Goal: Task Accomplishment & Management: Use online tool/utility

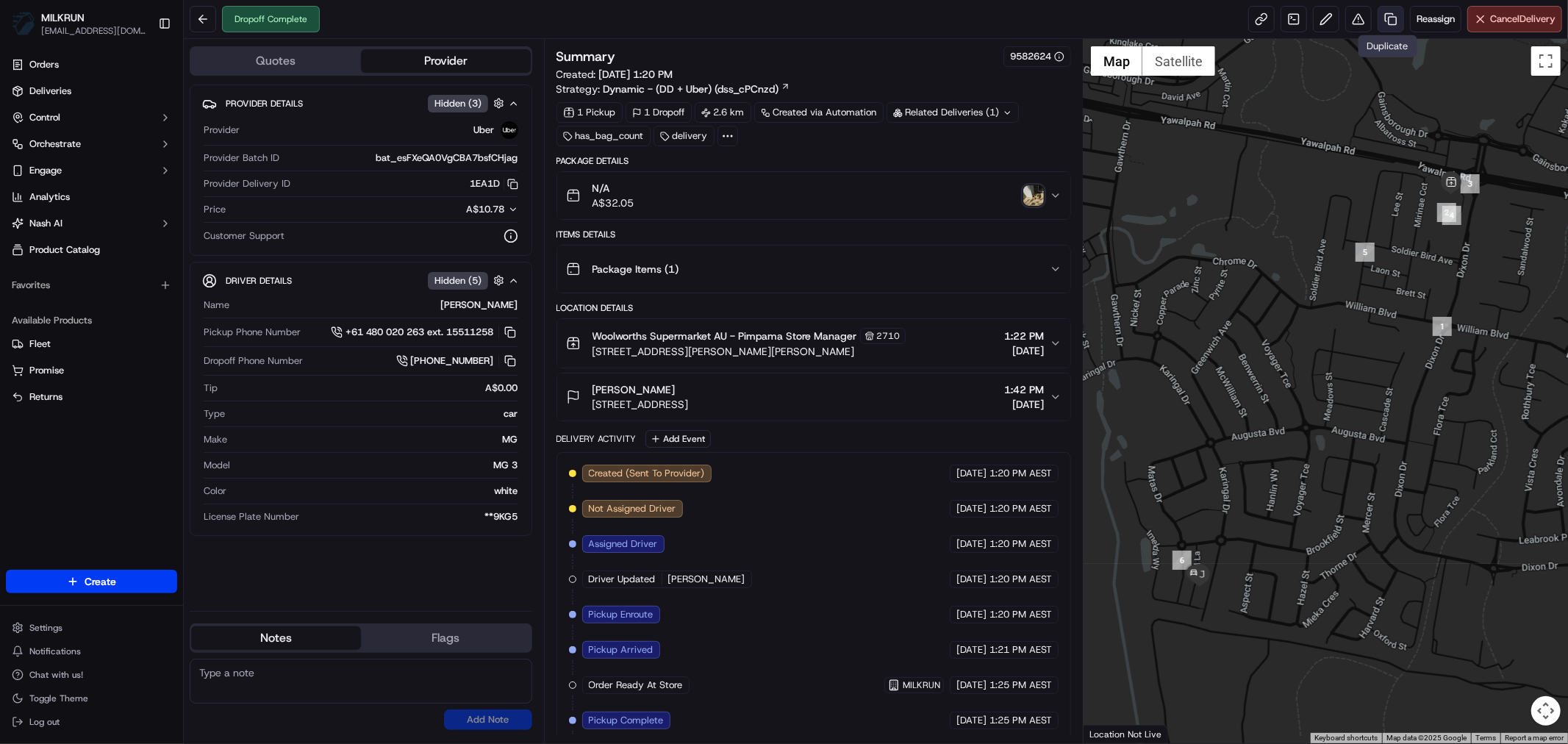
click at [1386, 21] on link at bounding box center [1391, 19] width 26 height 26
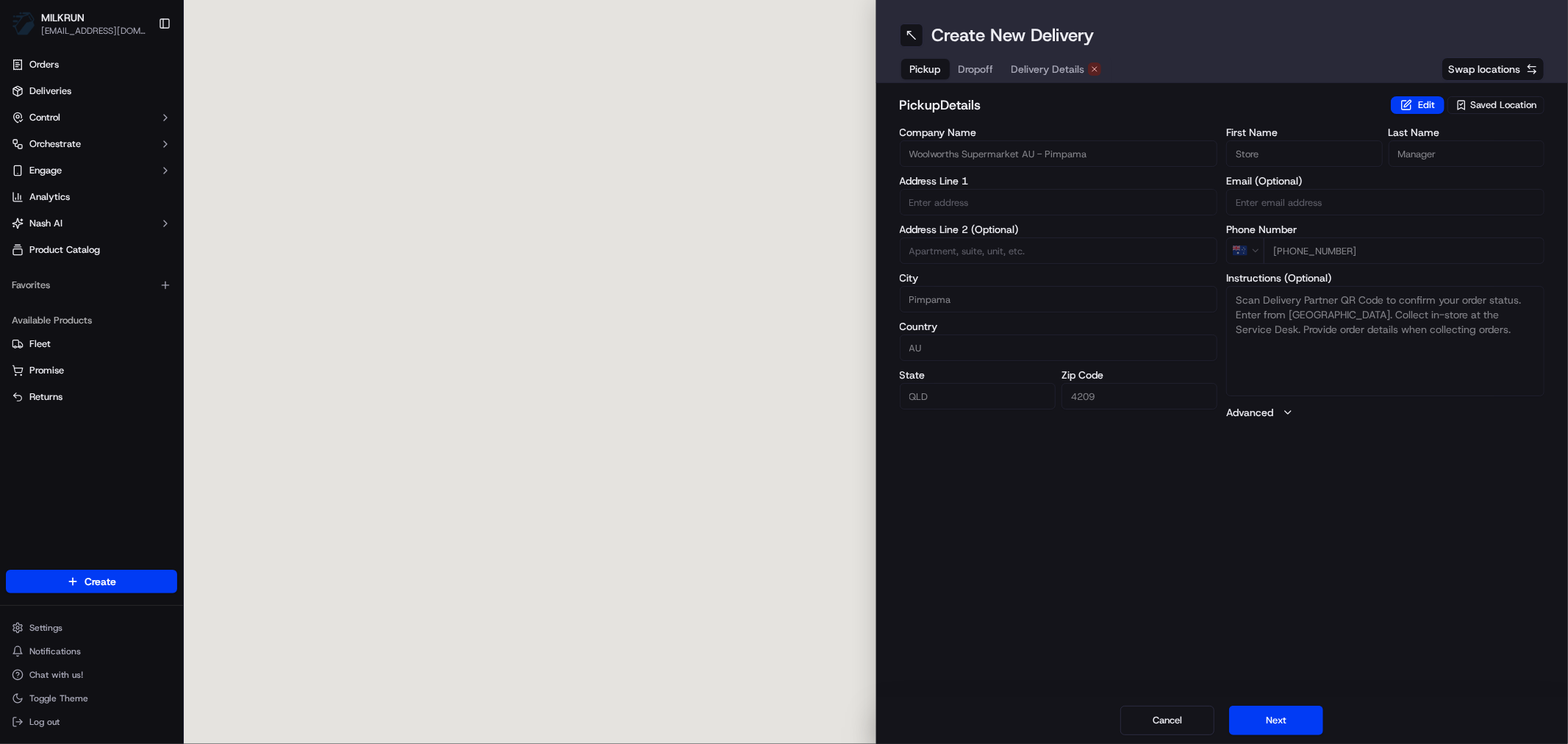
type input "28 [PERSON_NAME] Dr"
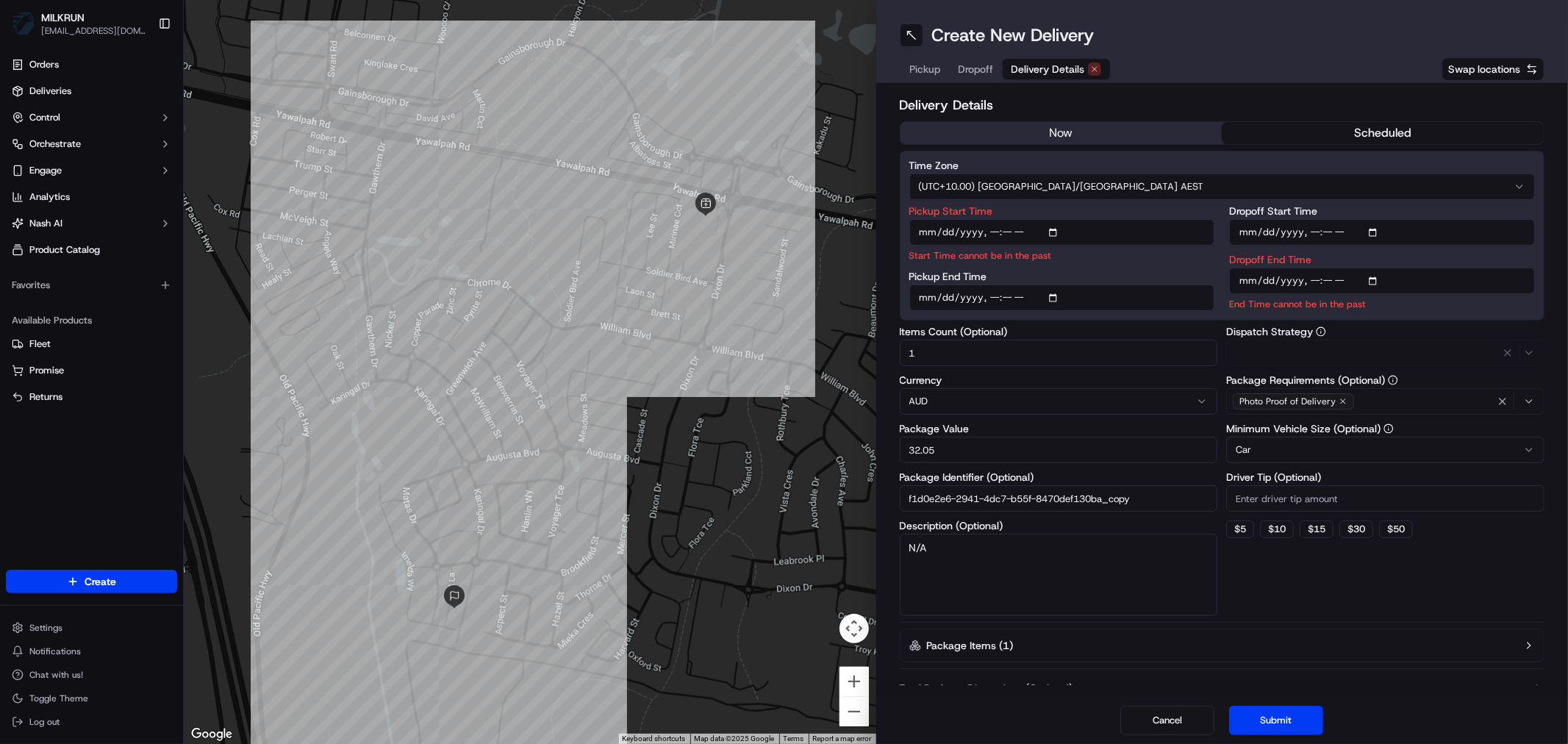
click at [1056, 65] on span "Delivery Details" at bounding box center [1048, 69] width 73 height 15
click at [1064, 134] on button "now" at bounding box center [1061, 133] width 322 height 22
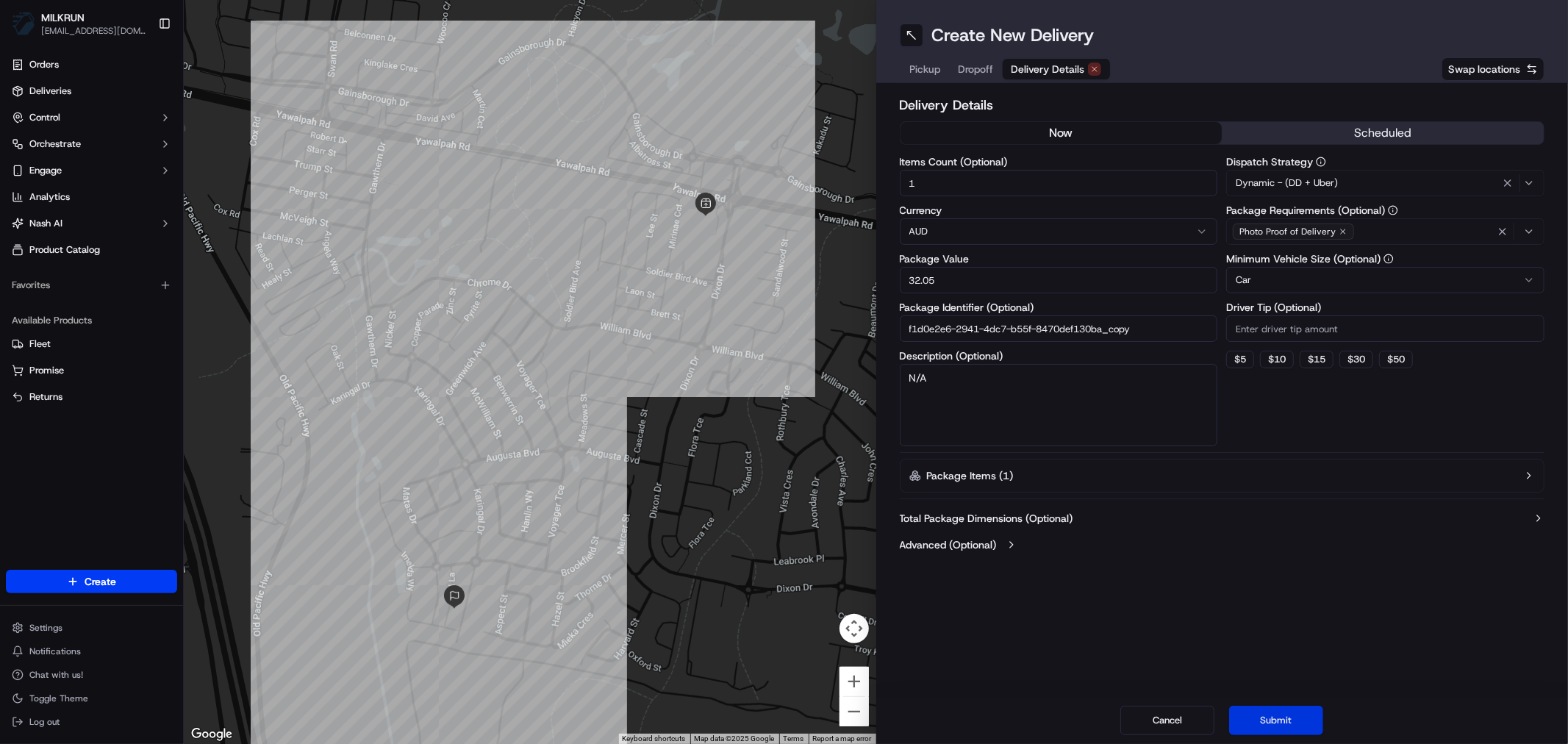
click at [1266, 718] on button "Submit" at bounding box center [1276, 720] width 94 height 30
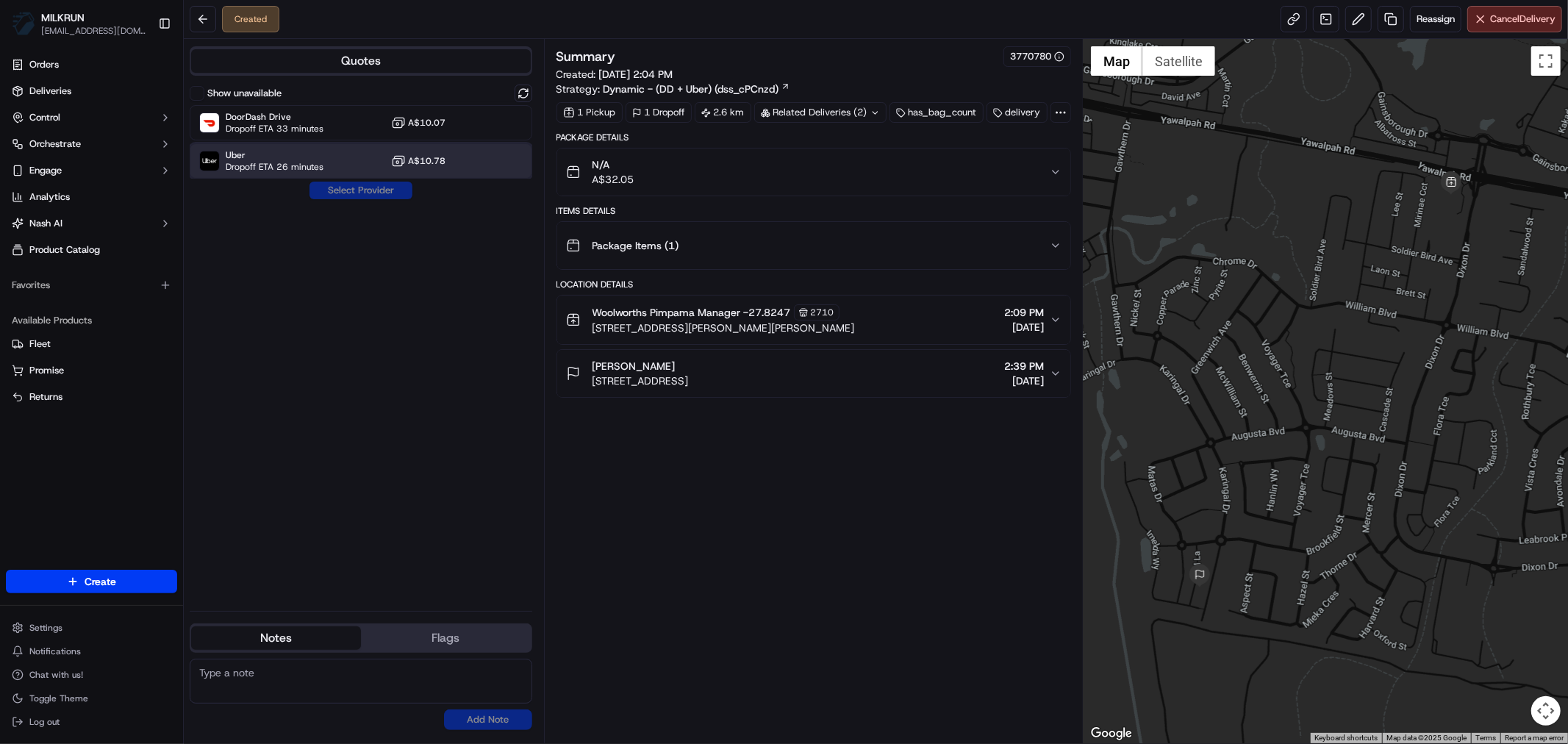
click at [287, 157] on span "Uber" at bounding box center [274, 155] width 98 height 11
click at [362, 191] on button "Assign Provider" at bounding box center [360, 190] width 104 height 17
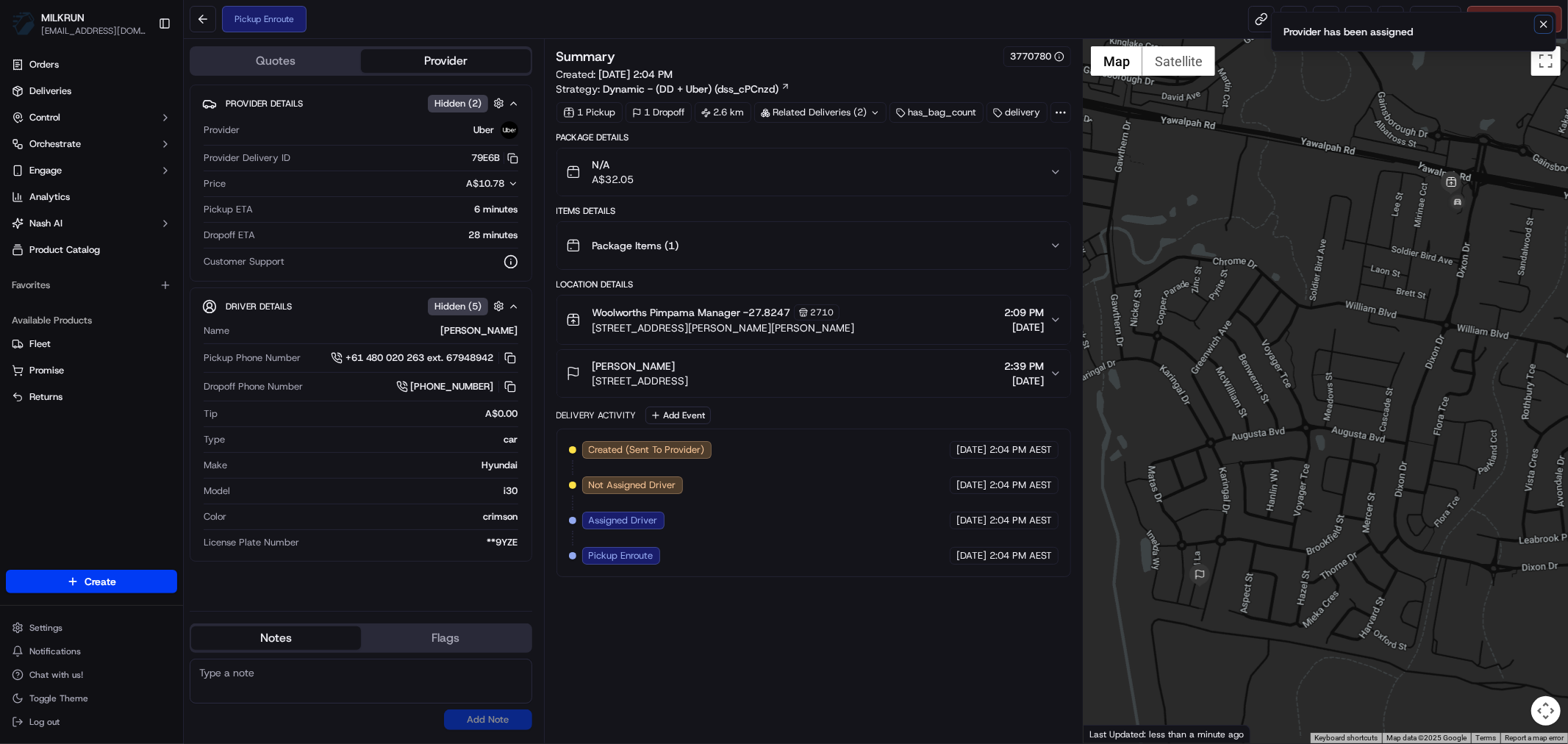
click at [1542, 20] on icon "Notifications (F8)" at bounding box center [1543, 24] width 11 height 11
click at [1253, 17] on link at bounding box center [1261, 19] width 26 height 26
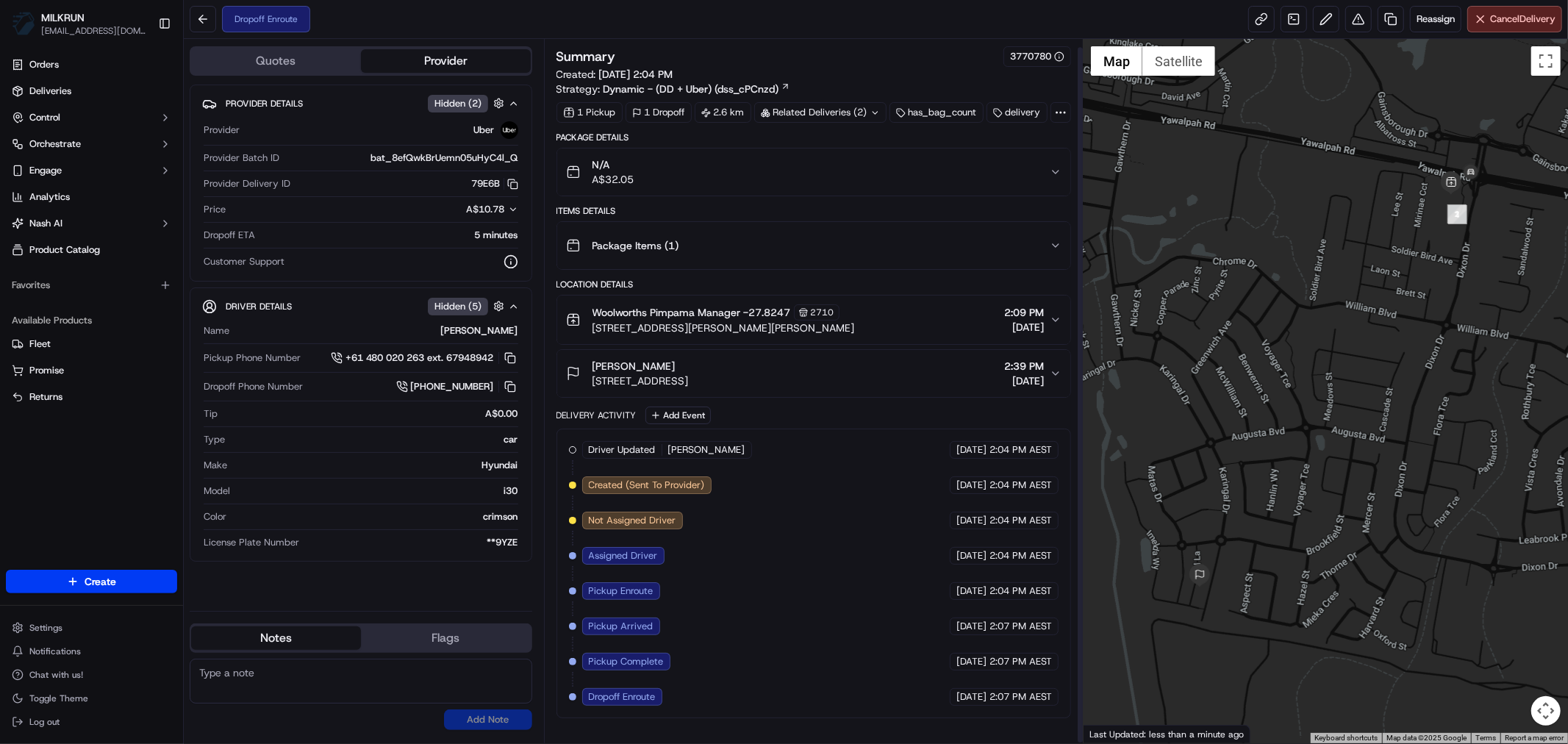
scroll to position [9, 0]
click at [1060, 178] on button "N/A A$32.05" at bounding box center [813, 172] width 513 height 47
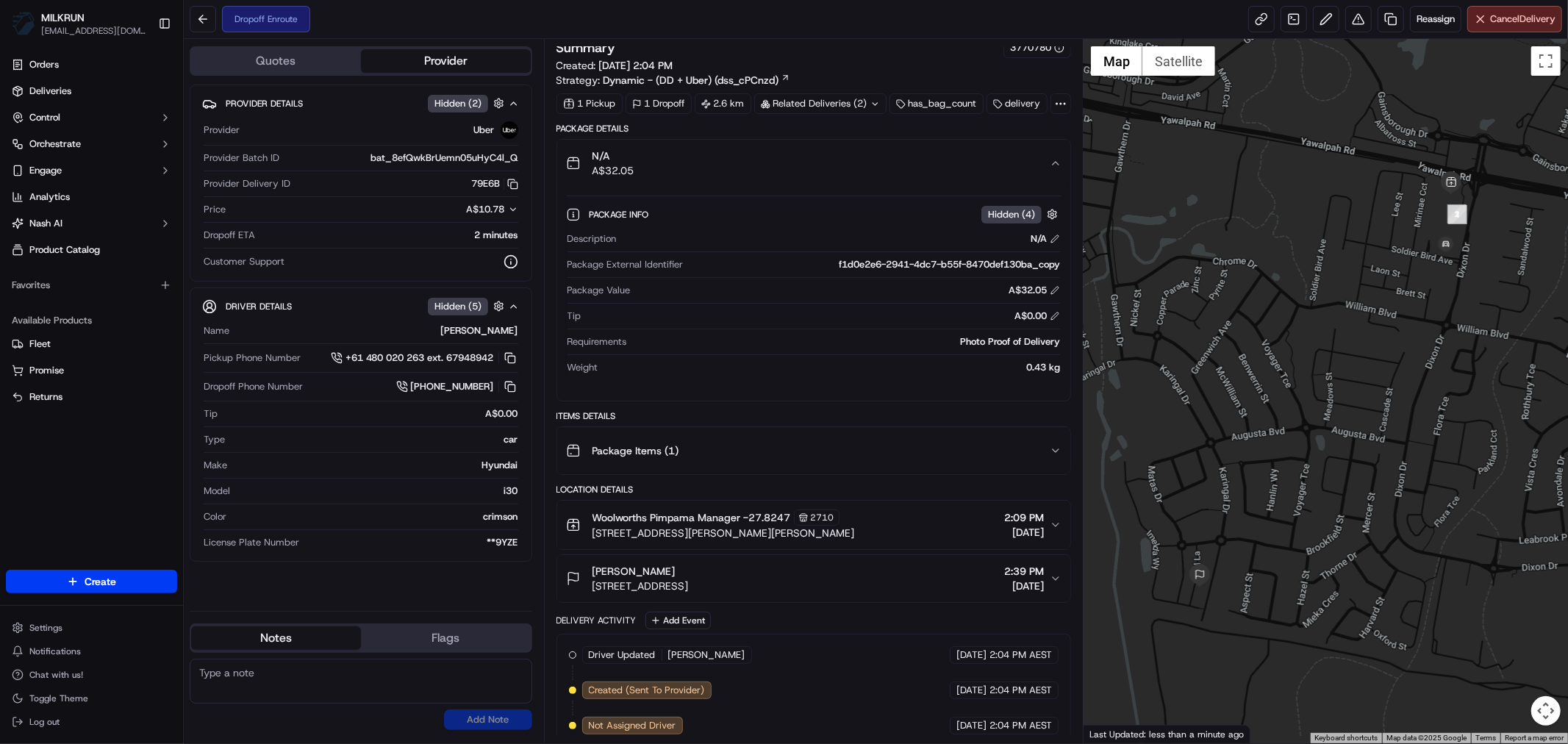
click at [1059, 176] on button "N/A A$32.05" at bounding box center [813, 163] width 513 height 47
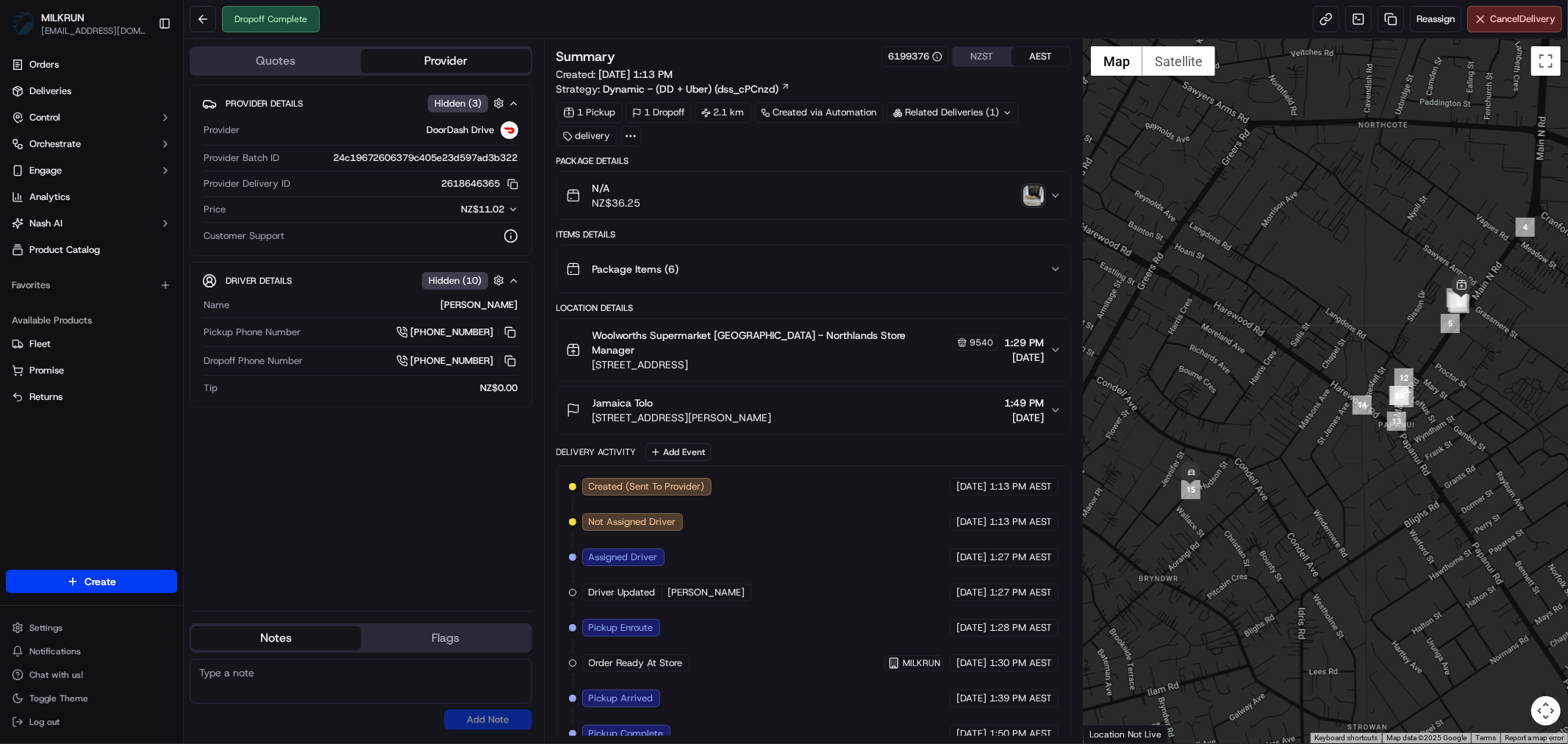
click at [1030, 192] on img "button" at bounding box center [1033, 196] width 21 height 21
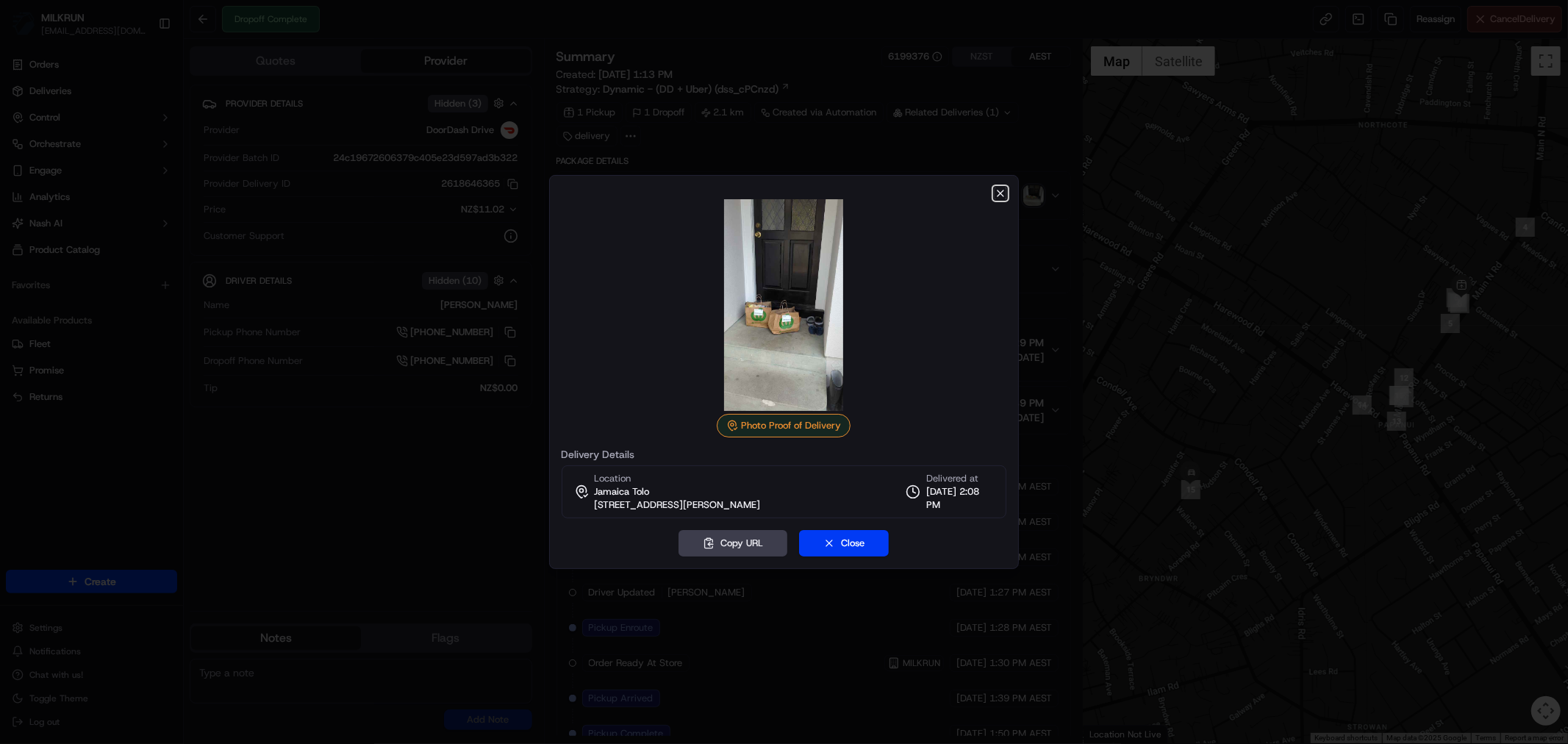
click at [1002, 196] on icon "button" at bounding box center [999, 193] width 11 height 11
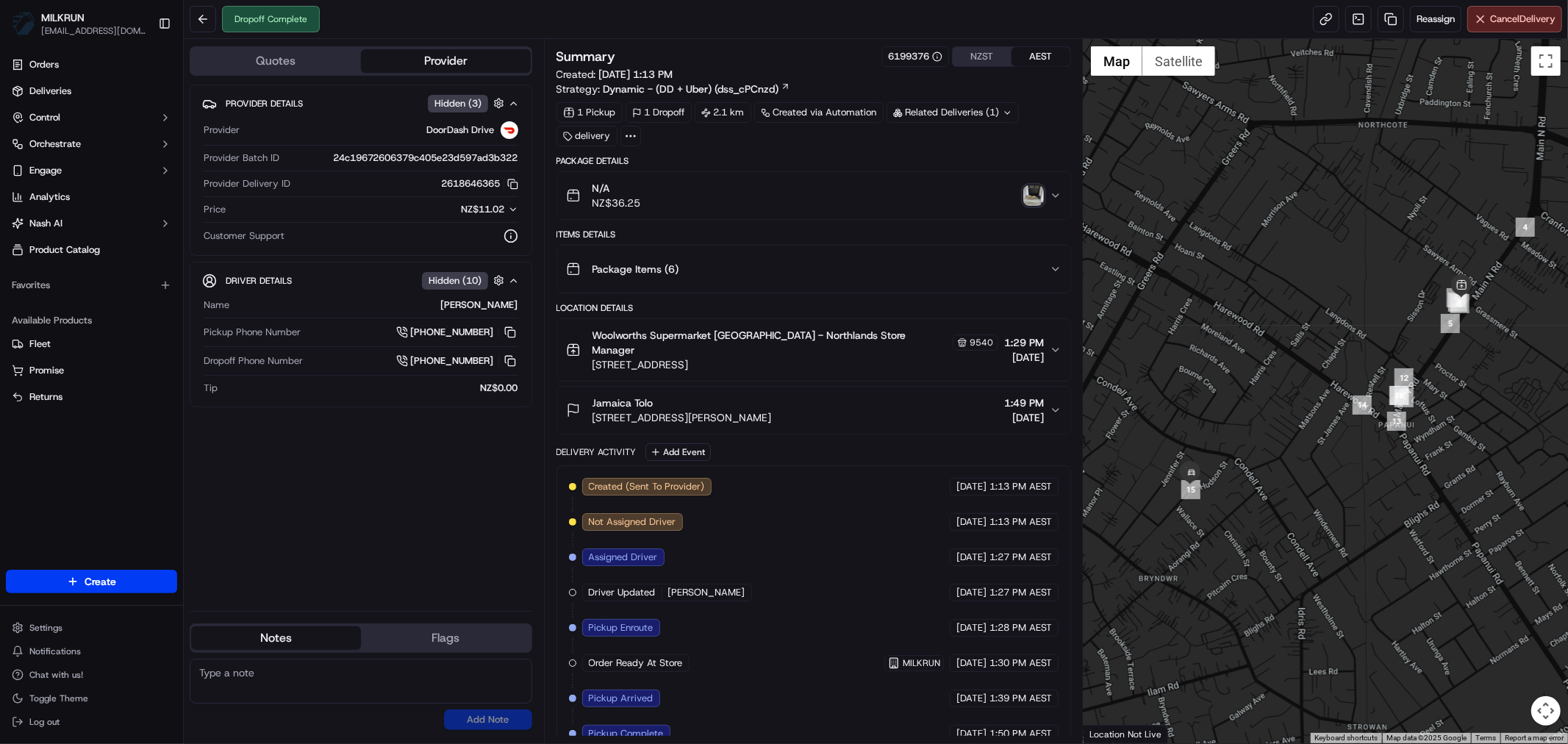
click at [1025, 187] on img "button" at bounding box center [1033, 196] width 21 height 21
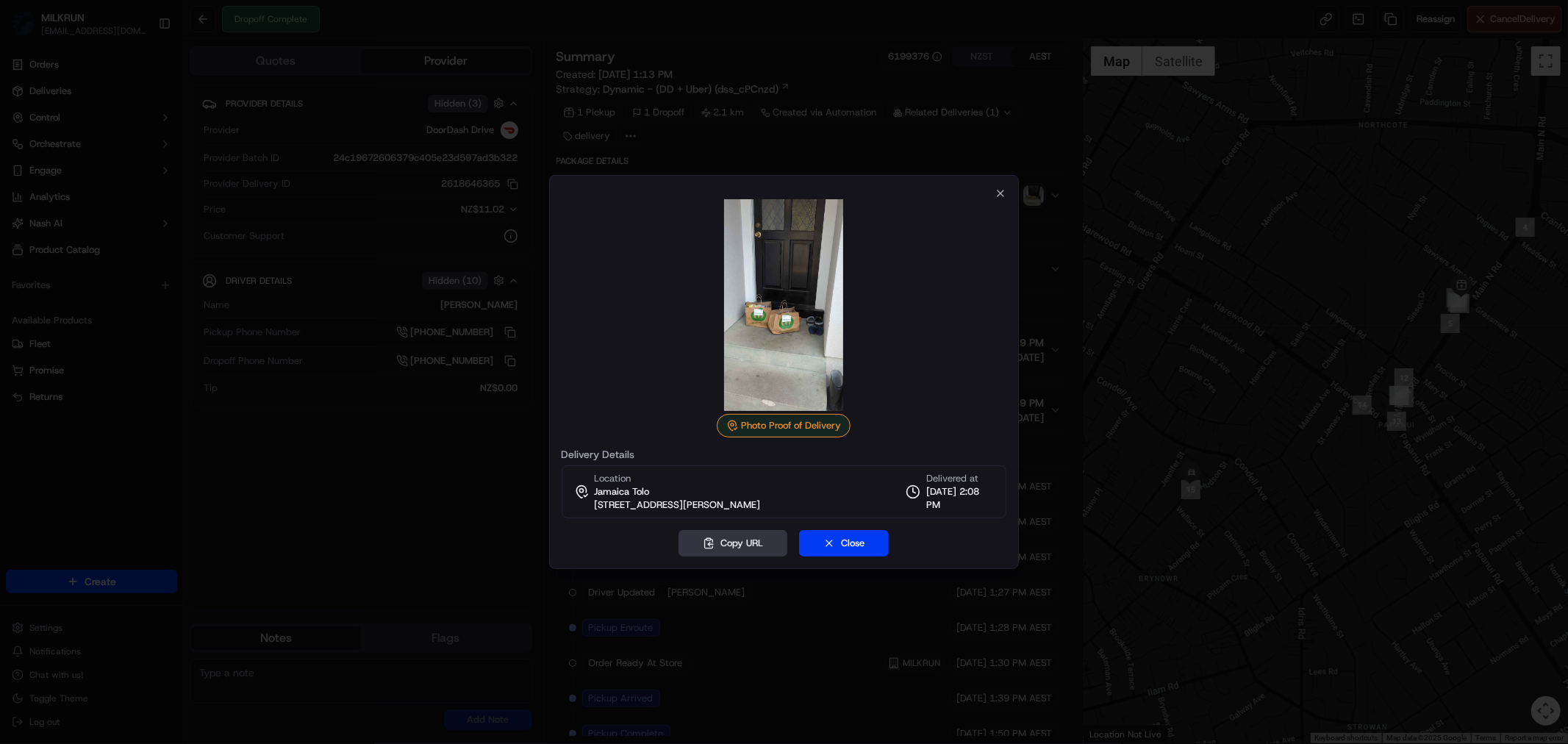
click at [716, 539] on button "Copy URL" at bounding box center [733, 543] width 109 height 26
click at [1001, 189] on icon "button" at bounding box center [999, 193] width 11 height 11
